Goal: Transaction & Acquisition: Purchase product/service

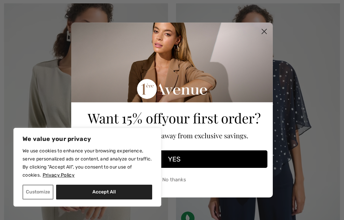
click at [263, 37] on circle "Close dialog" at bounding box center [263, 31] width 11 height 11
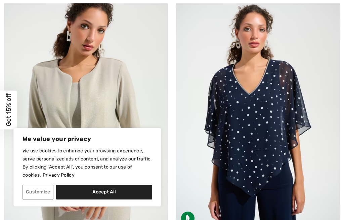
click at [264, 38] on div "Close dialog Want 15% off your first order? You're just one step away from excl…" at bounding box center [171, 131] width 201 height 208
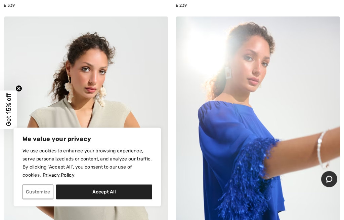
scroll to position [626, 0]
click at [99, 199] on button "Accept All" at bounding box center [104, 191] width 96 height 15
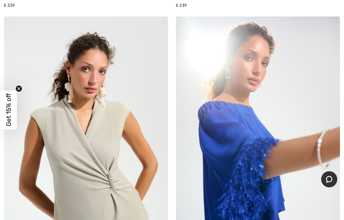
checkbox input "true"
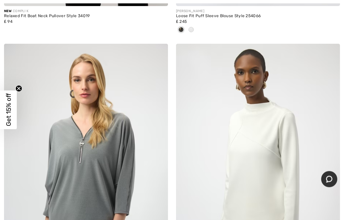
scroll to position [6358, 0]
click at [316, 175] on img at bounding box center [258, 167] width 164 height 246
